Goal: Check status

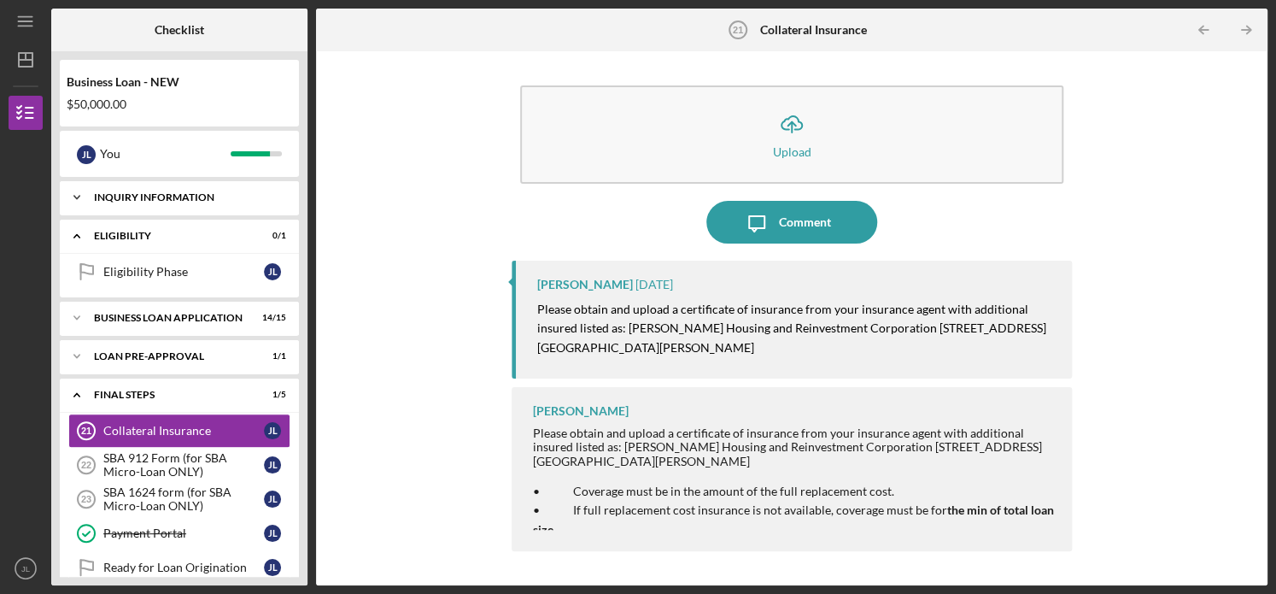
click at [220, 195] on div "INQUIRY INFORMATION" at bounding box center [186, 197] width 184 height 10
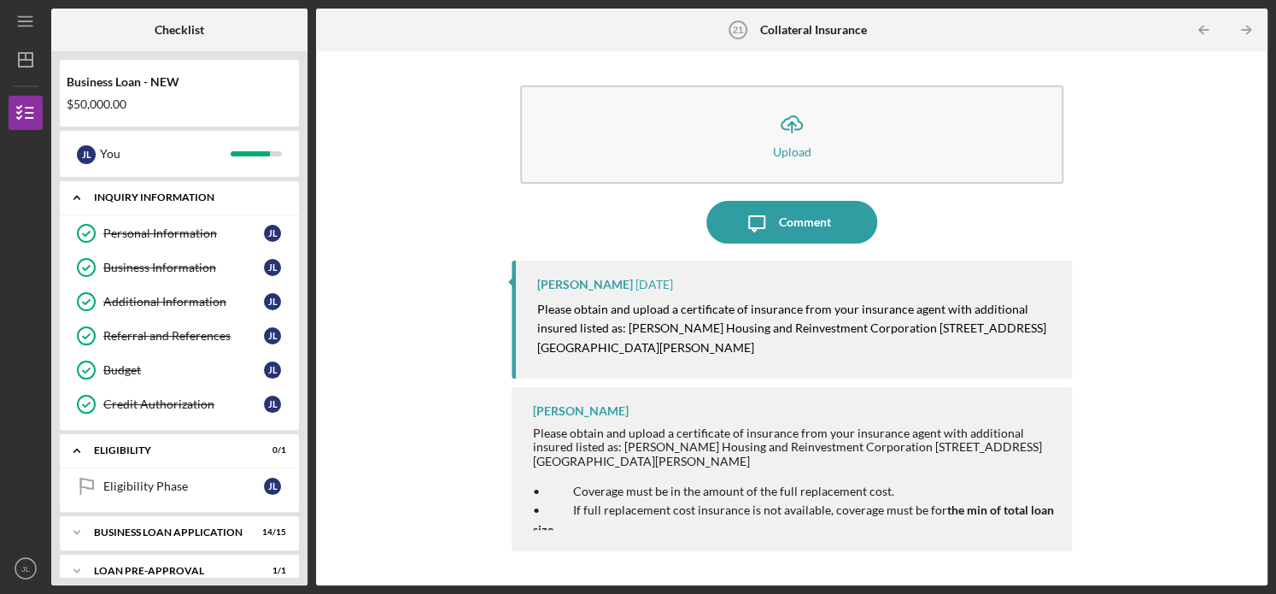
scroll to position [272, 0]
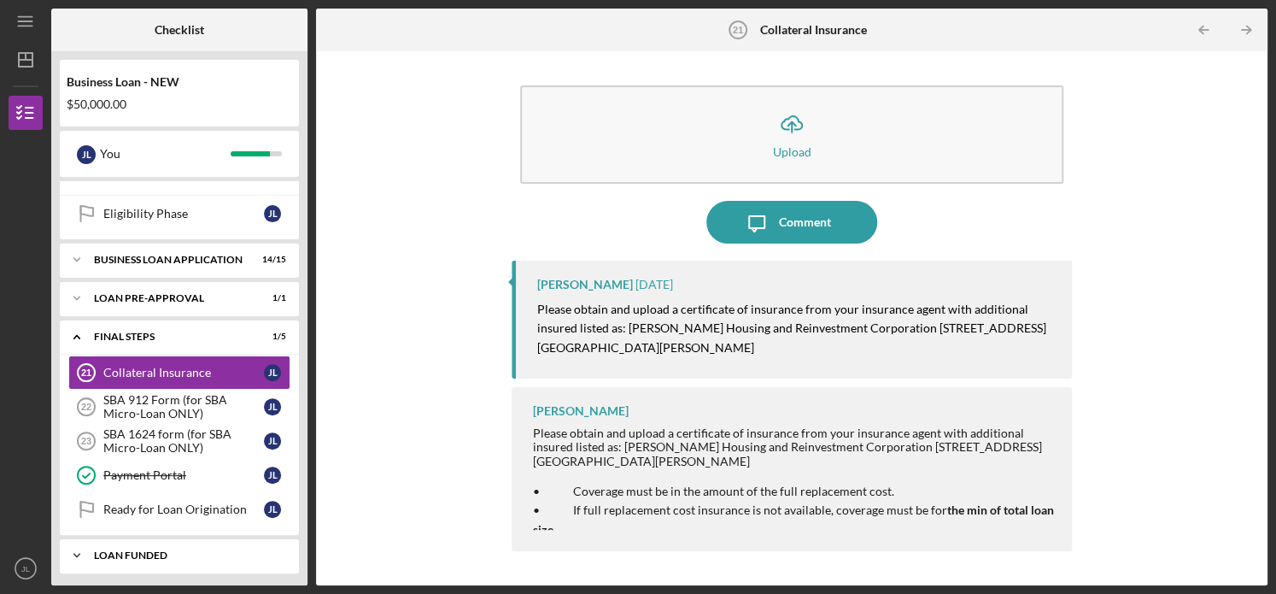
click at [173, 554] on div "LOAN FUNDED" at bounding box center [186, 555] width 184 height 10
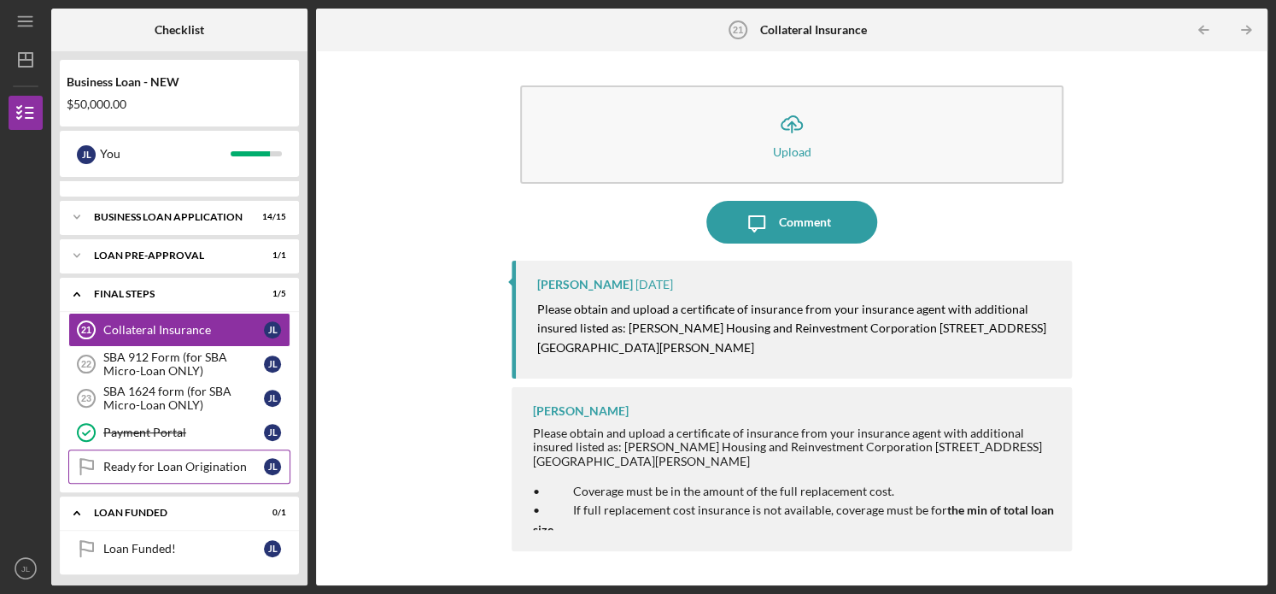
click at [214, 471] on link "Ready for Loan Origination Ready for Loan Origination [PERSON_NAME]" at bounding box center [179, 466] width 222 height 34
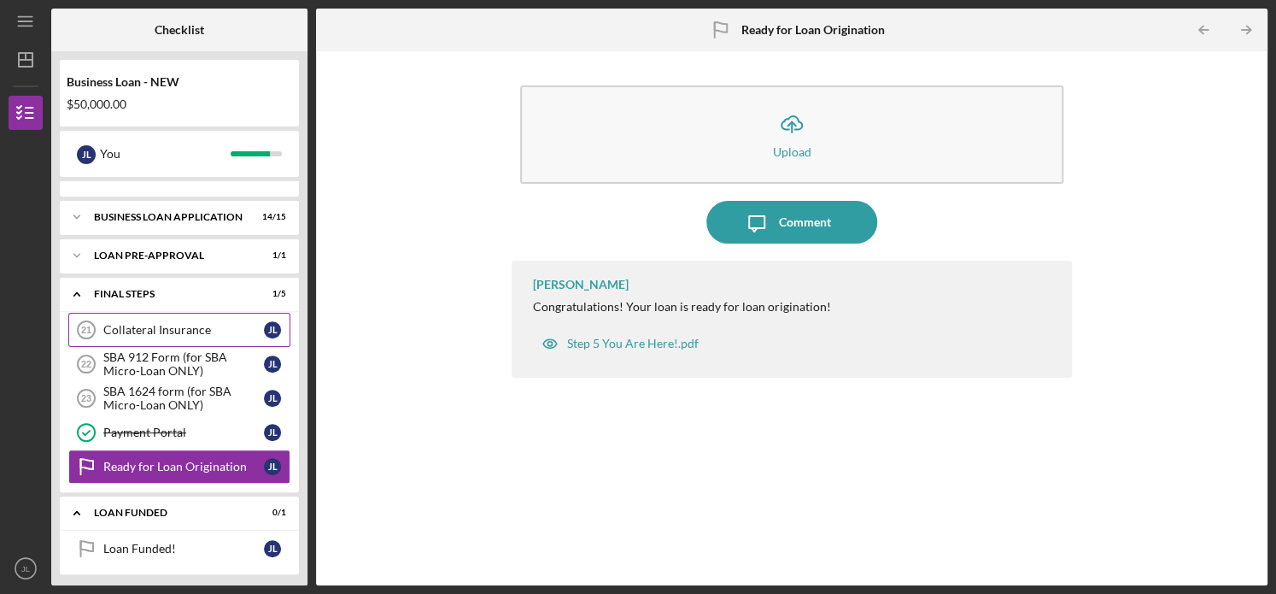
click at [205, 331] on div "Collateral Insurance" at bounding box center [183, 330] width 161 height 14
